Goal: Task Accomplishment & Management: Use online tool/utility

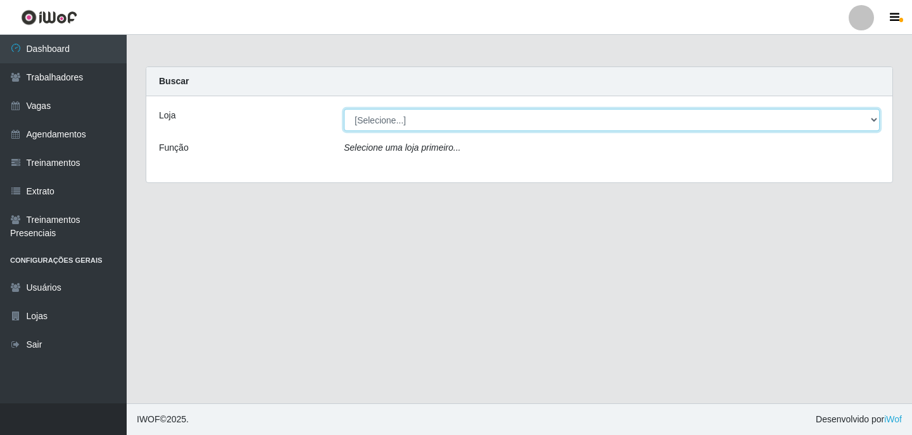
click at [648, 118] on select "[Selecione...] Leite Clan - [GEOGRAPHIC_DATA]" at bounding box center [612, 120] width 536 height 22
select select "452"
click at [344, 109] on select "[Selecione...] Leite Clan - [GEOGRAPHIC_DATA]" at bounding box center [612, 120] width 536 height 22
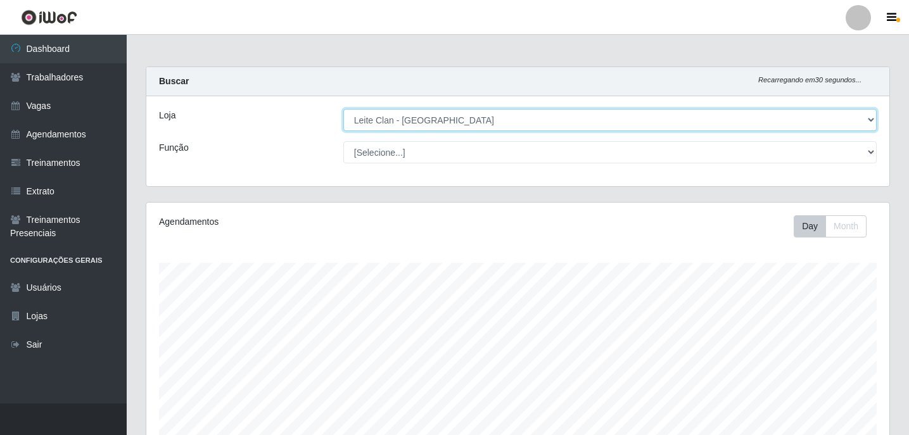
scroll to position [263, 743]
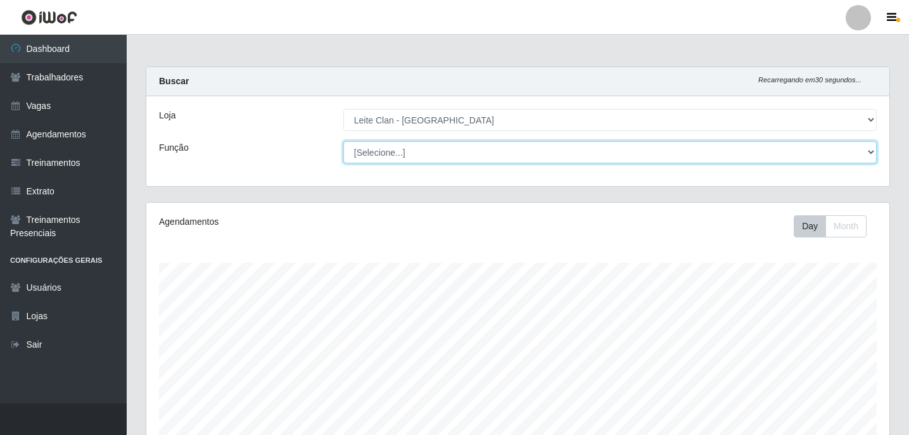
click at [640, 152] on select "[Selecione...] ASG ASG + Carregador e Descarregador de Caminhão Carregador e De…" at bounding box center [609, 152] width 533 height 22
select select "138"
click at [343, 141] on select "[Selecione...] ASG ASG + Carregador e Descarregador de Caminhão Carregador e De…" at bounding box center [609, 152] width 533 height 22
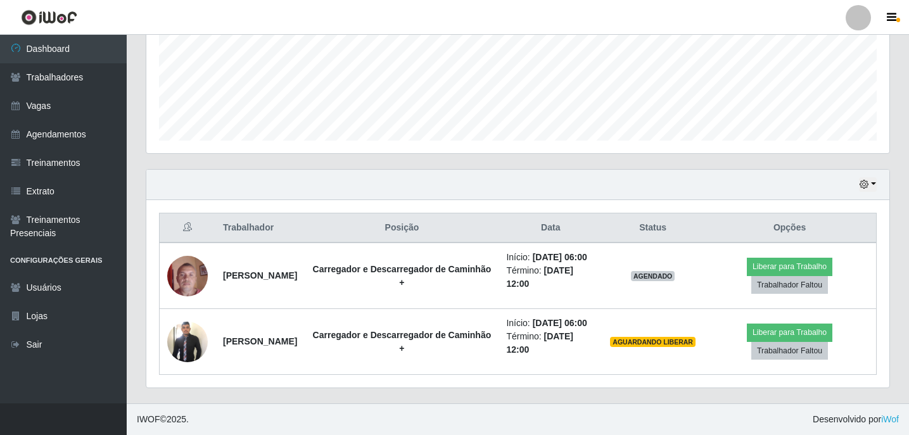
scroll to position [339, 0]
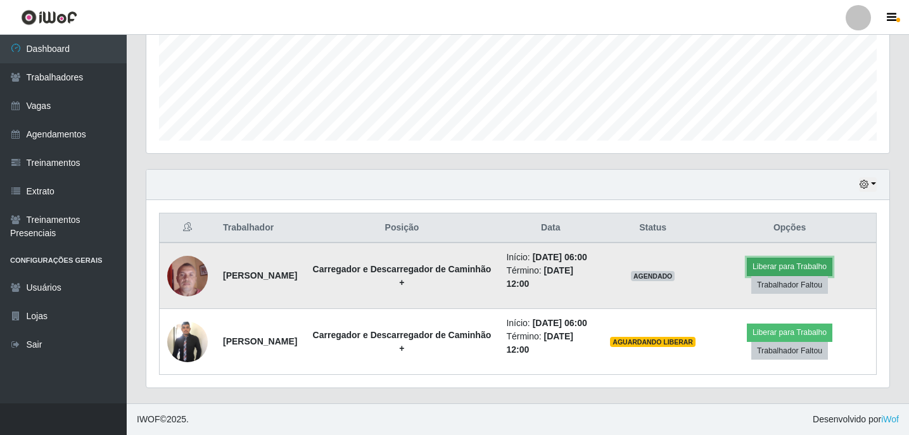
click at [797, 258] on button "Liberar para Trabalho" at bounding box center [789, 267] width 85 height 18
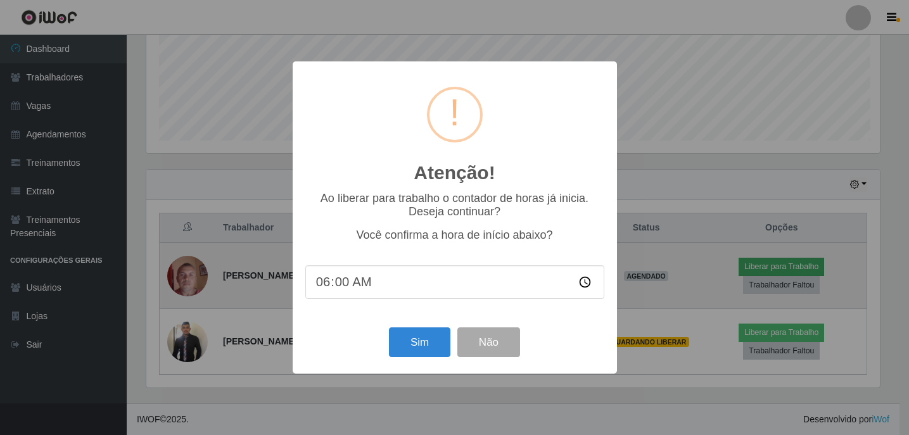
scroll to position [263, 737]
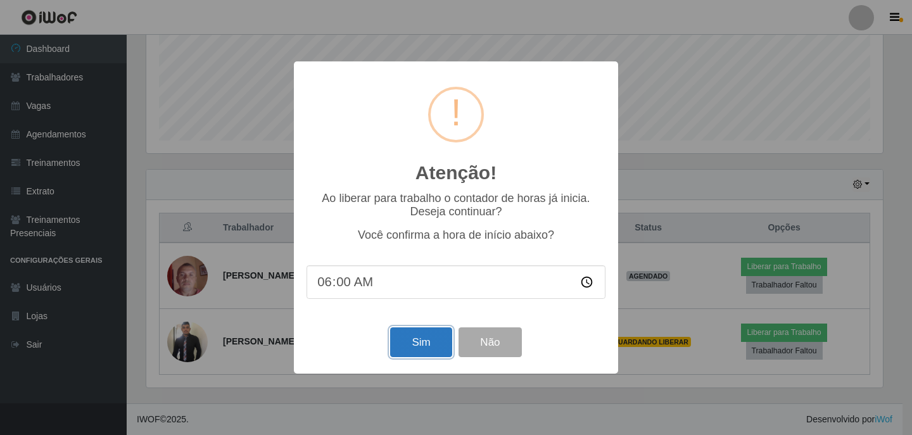
click at [419, 341] on button "Sim" at bounding box center [420, 342] width 61 height 30
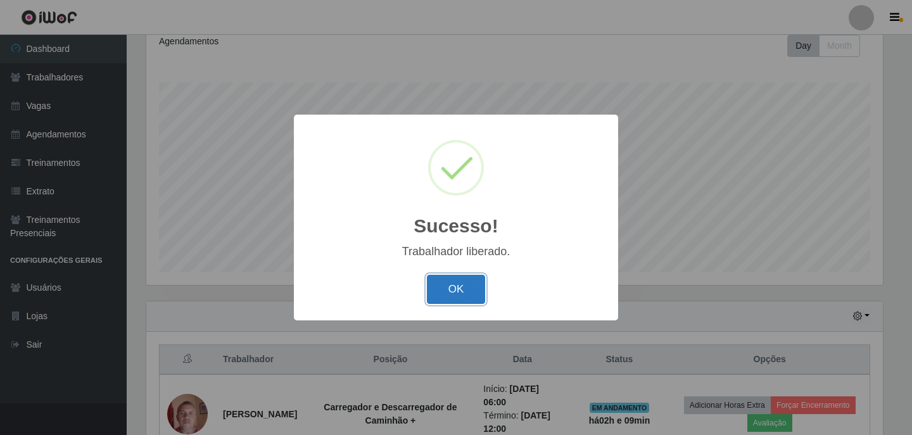
click at [462, 293] on button "OK" at bounding box center [456, 290] width 59 height 30
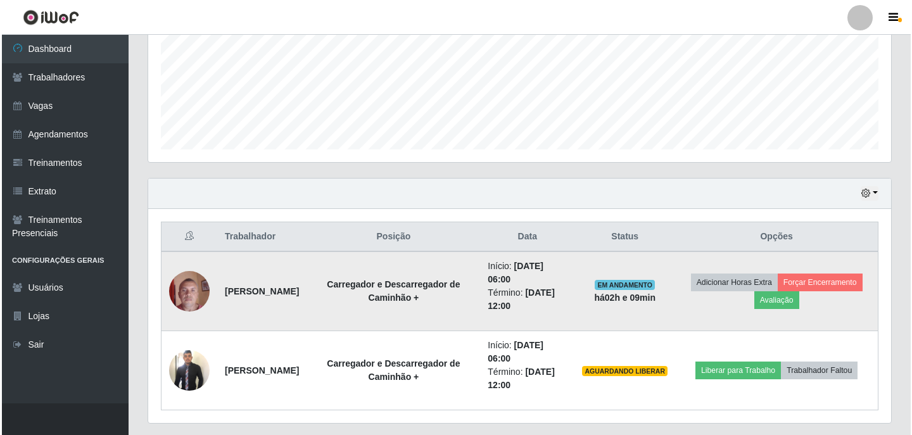
scroll to position [339, 0]
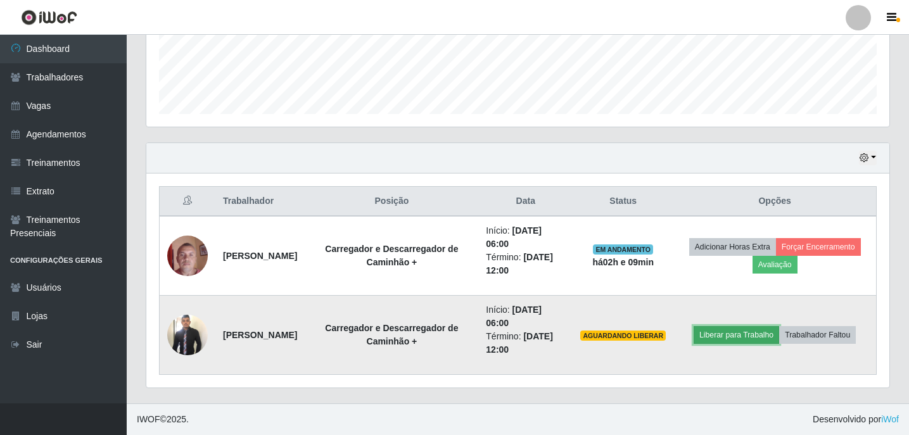
click at [761, 336] on button "Liberar para Trabalho" at bounding box center [735, 335] width 85 height 18
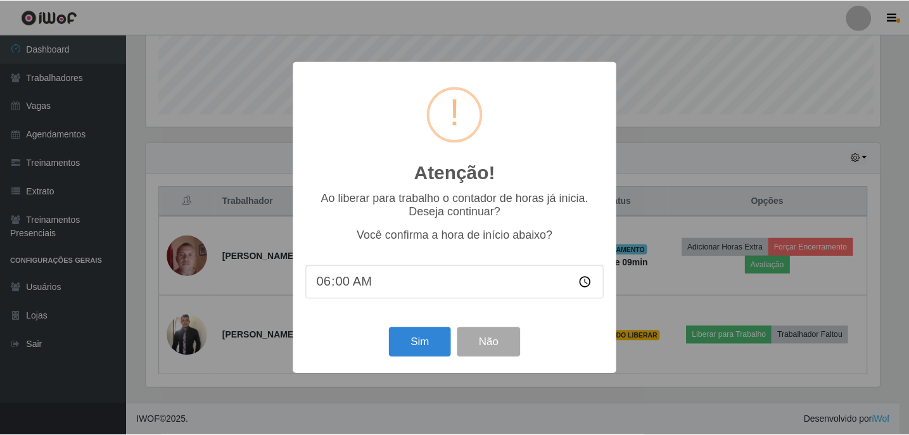
scroll to position [263, 737]
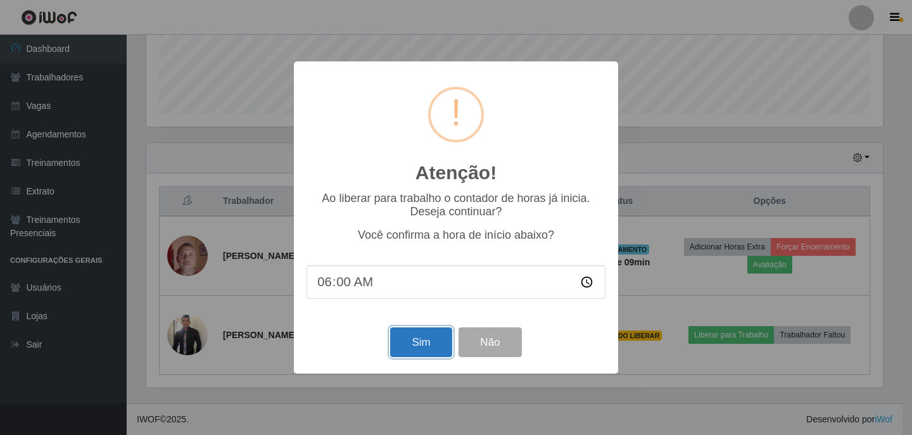
click at [426, 346] on button "Sim" at bounding box center [420, 342] width 61 height 30
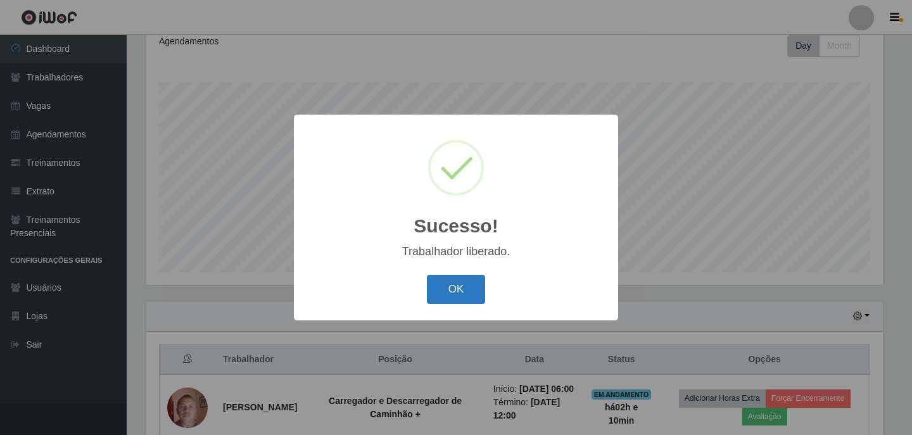
click at [440, 286] on button "OK" at bounding box center [456, 290] width 59 height 30
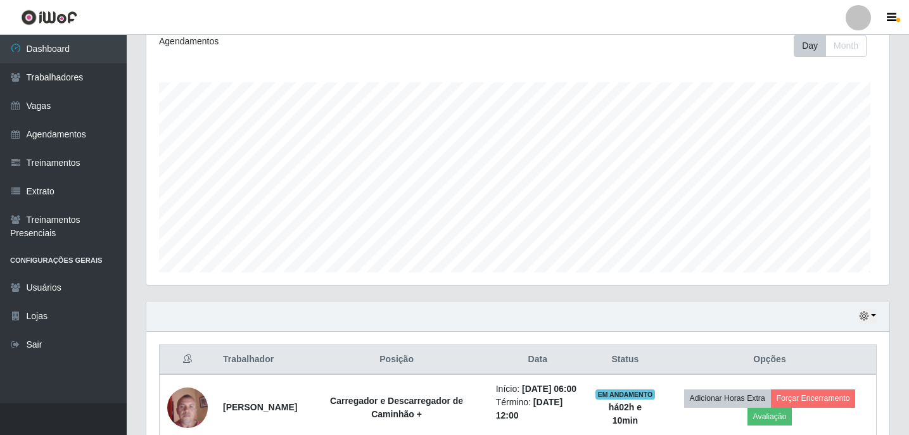
scroll to position [263, 743]
